Goal: Task Accomplishment & Management: Use online tool/utility

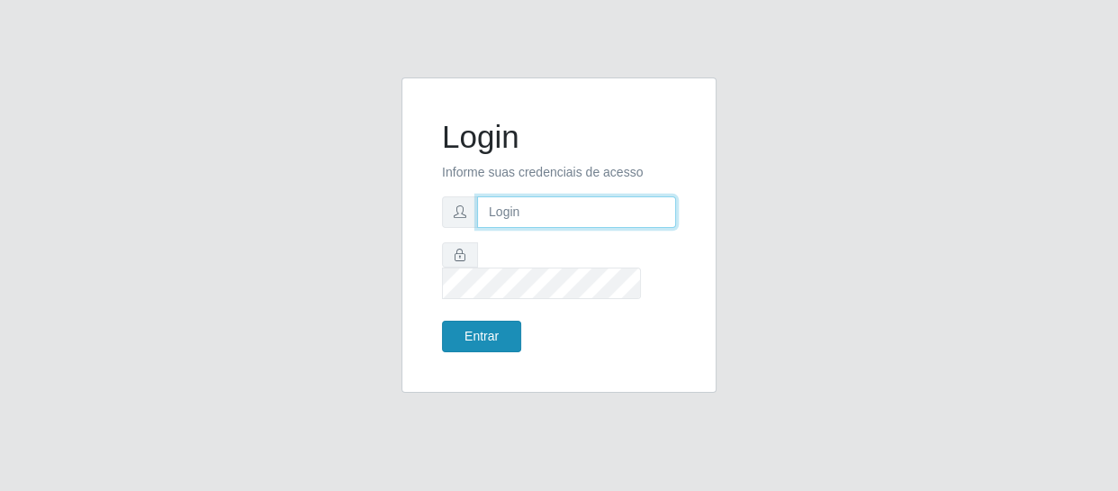
type input "[EMAIL_ADDRESS][DOMAIN_NAME]"
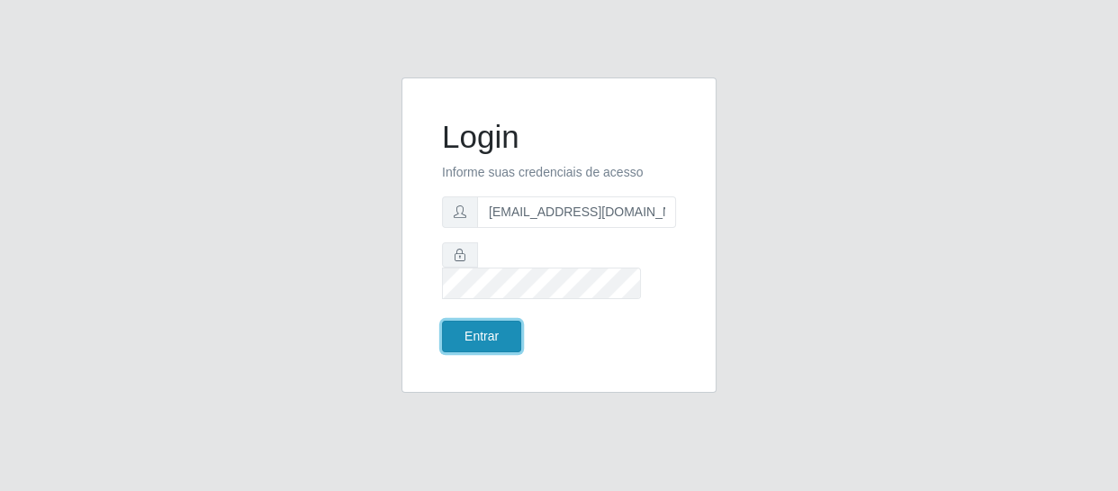
click at [468, 321] on button "Entrar" at bounding box center [481, 337] width 79 height 32
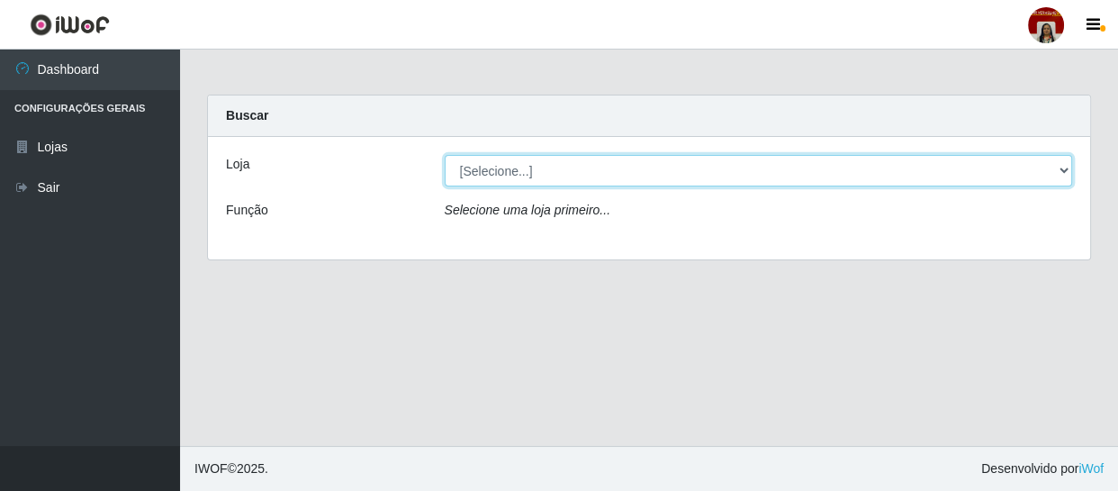
click at [517, 171] on select "[Selecione...] Mar Vermelho - Loja 04" at bounding box center [759, 171] width 629 height 32
select select "251"
click at [445, 155] on select "[Selecione...] Mar Vermelho - Loja 04" at bounding box center [759, 171] width 629 height 32
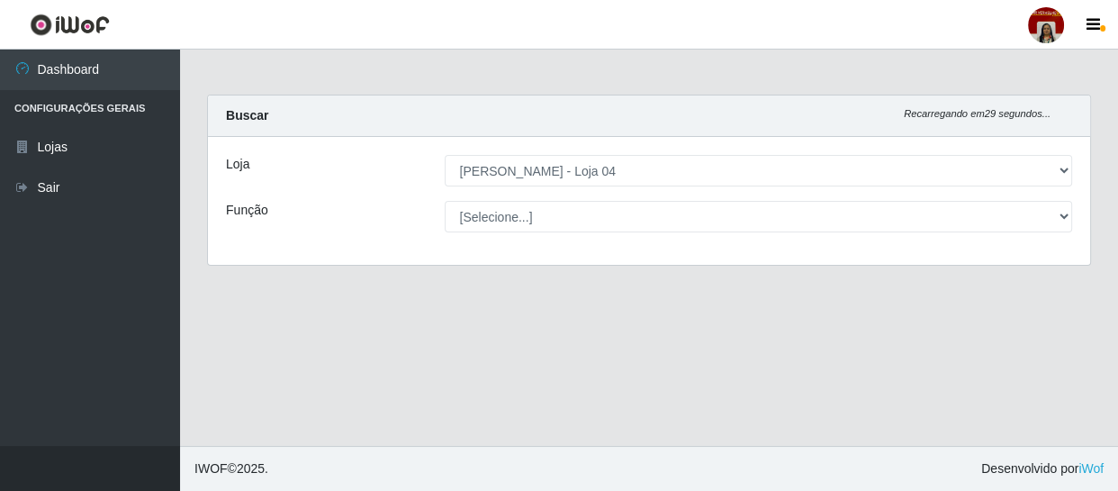
click at [519, 215] on select "[Selecione...] ASG ASG + ASG ++ Auxiliar de Depósito Auxiliar de Depósito + Aux…" at bounding box center [759, 217] width 629 height 32
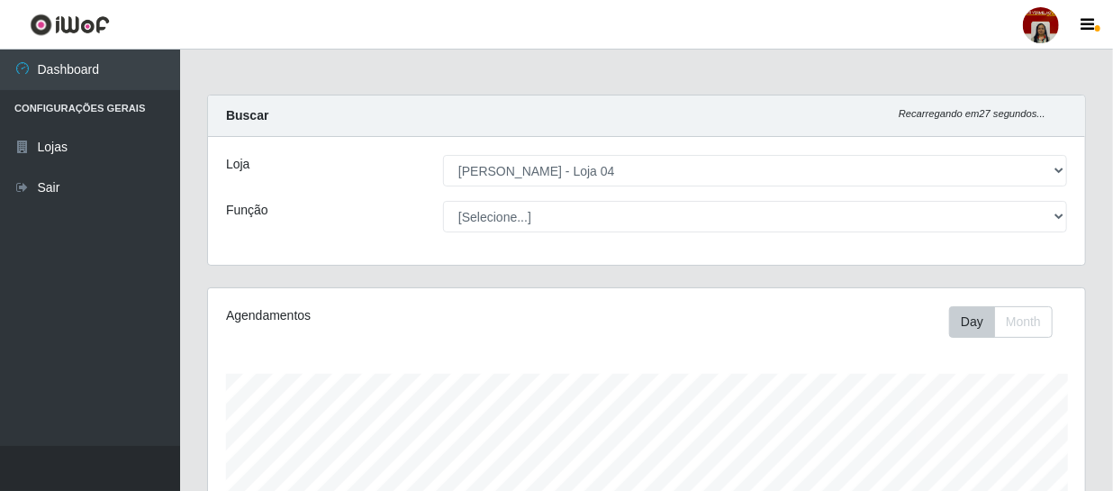
scroll to position [374, 877]
select select "22"
click at [443, 201] on select "[Selecione...] ASG ASG + ASG ++ Auxiliar de Depósito Auxiliar de Depósito + Aux…" at bounding box center [755, 217] width 624 height 32
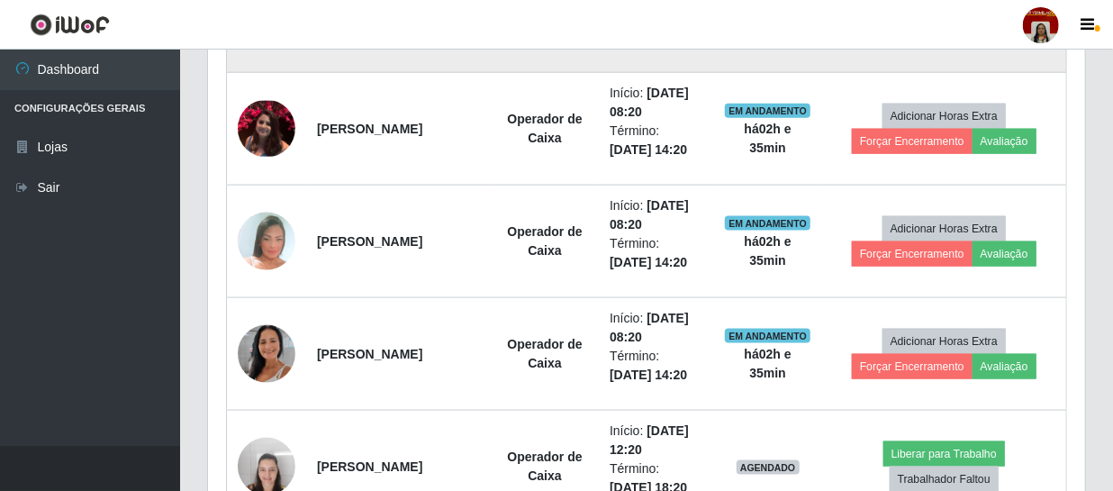
scroll to position [982, 0]
